Goal: Ask a question

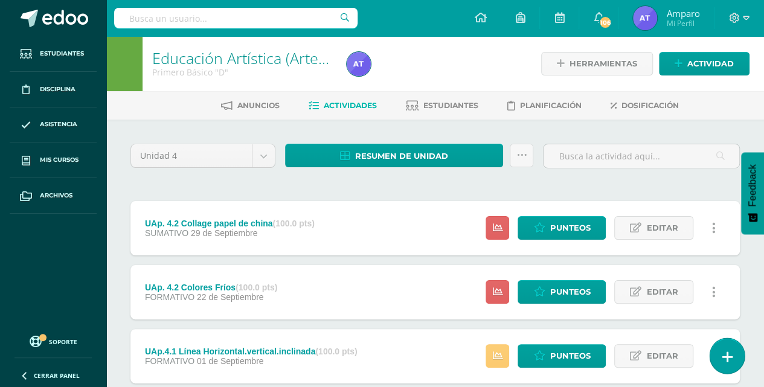
click at [723, 356] on icon at bounding box center [726, 357] width 11 height 14
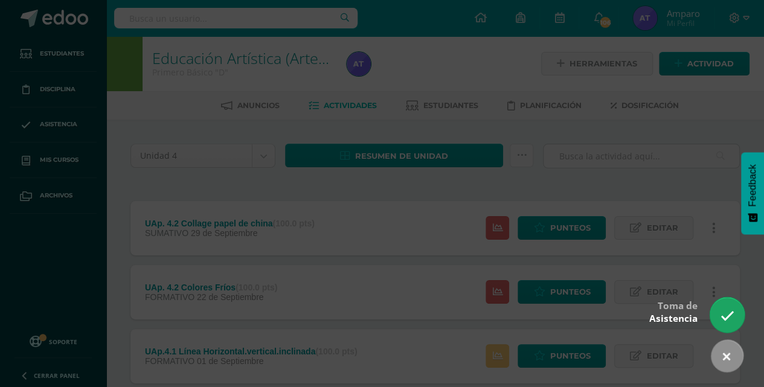
click at [730, 316] on icon at bounding box center [727, 316] width 14 height 14
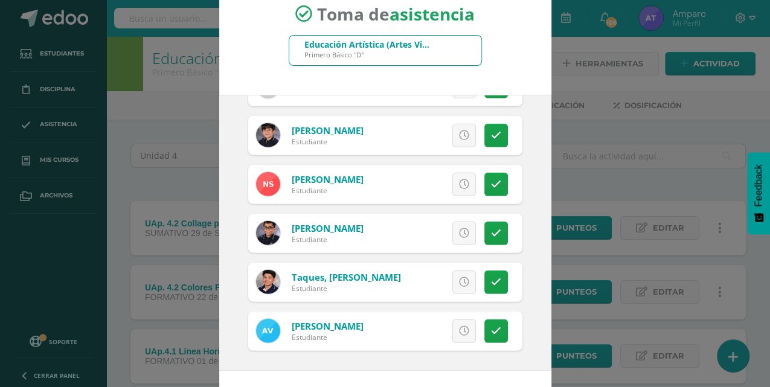
scroll to position [68, 0]
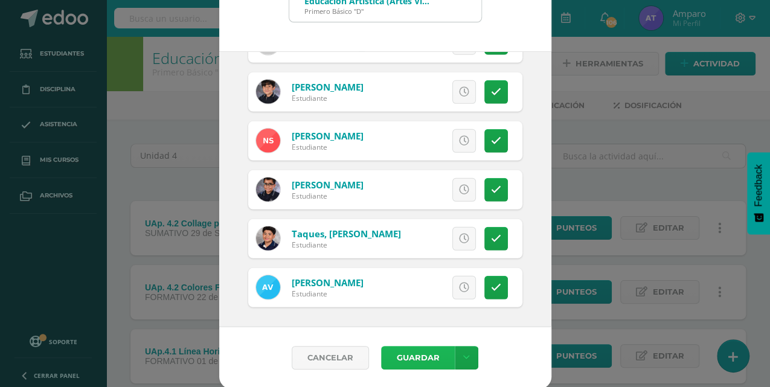
click at [407, 356] on button "Guardar" at bounding box center [418, 358] width 74 height 24
